Goal: Transaction & Acquisition: Purchase product/service

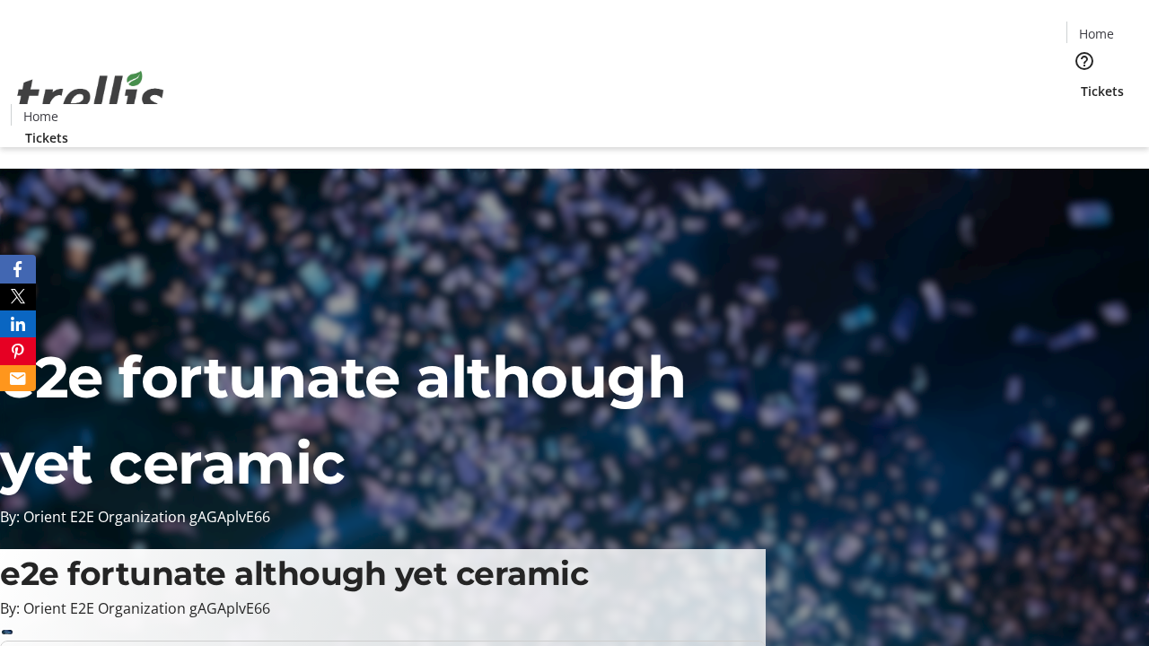
click at [1081, 82] on span "Tickets" at bounding box center [1102, 91] width 43 height 19
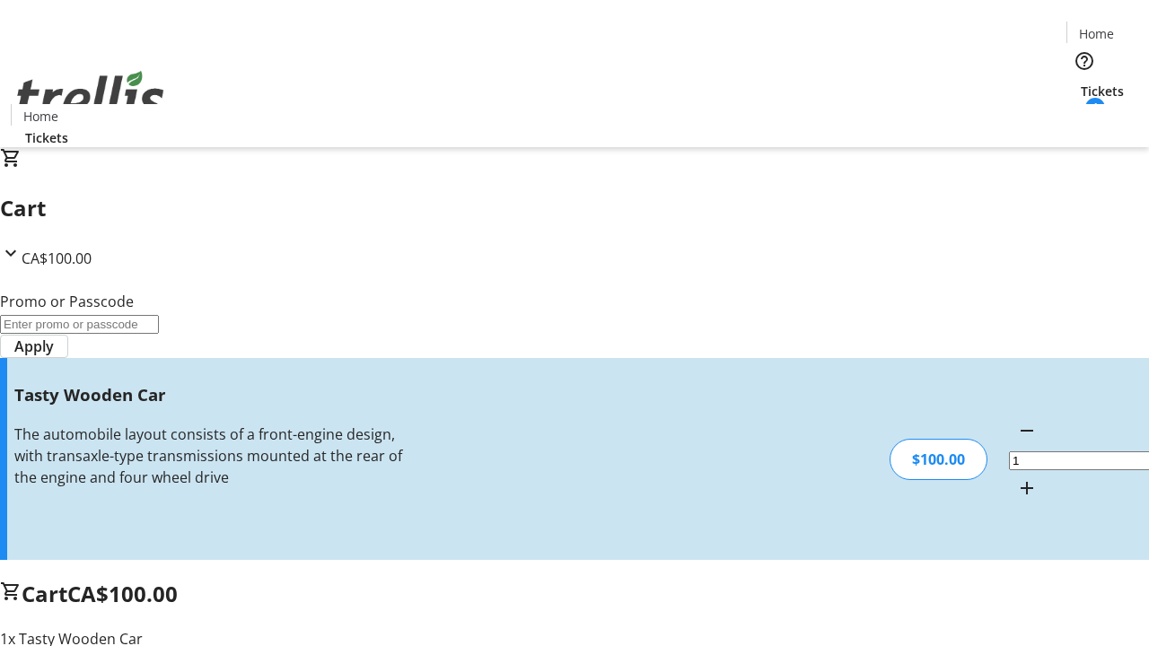
type input "FREE"
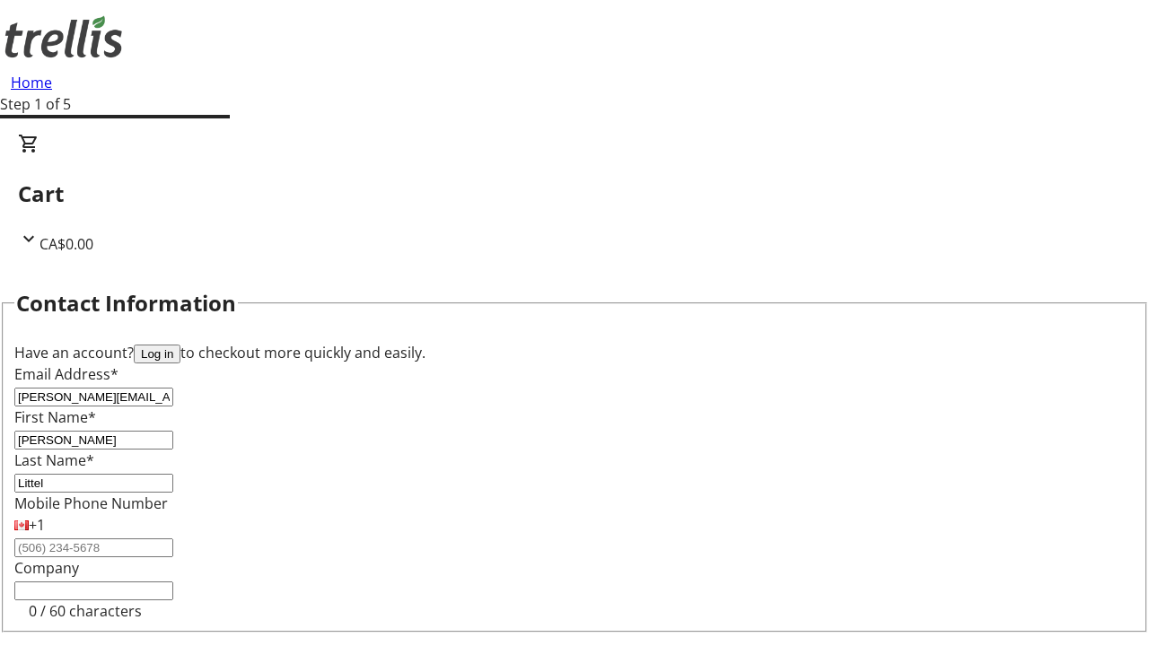
type input "Littel"
